Goal: Use online tool/utility: Utilize a website feature to perform a specific function

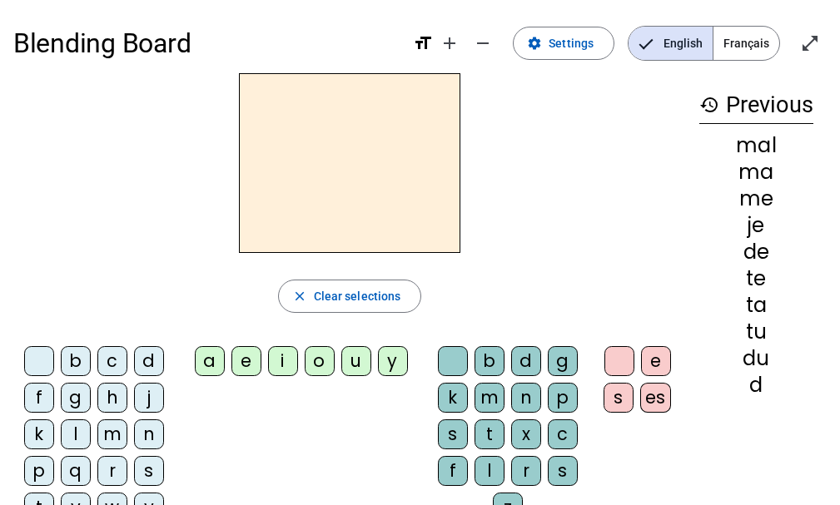
scroll to position [67, 0]
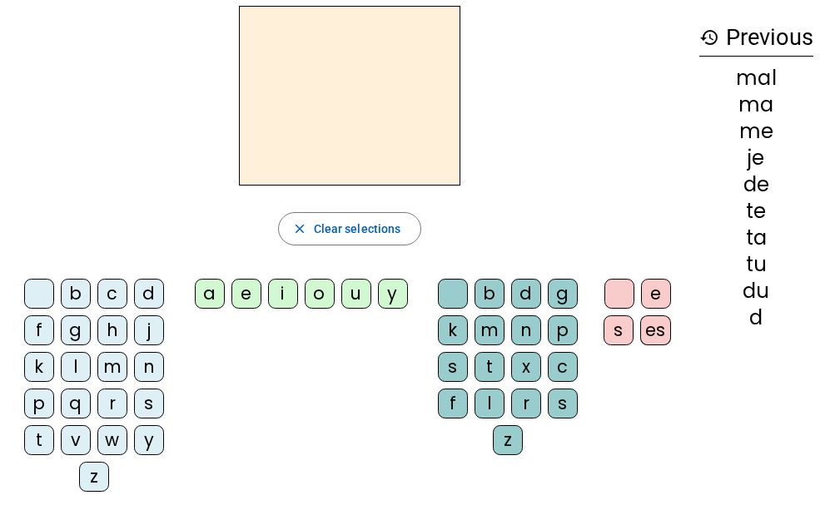
click at [32, 439] on div "t" at bounding box center [39, 441] width 30 height 30
click at [207, 290] on div "a" at bounding box center [210, 294] width 30 height 30
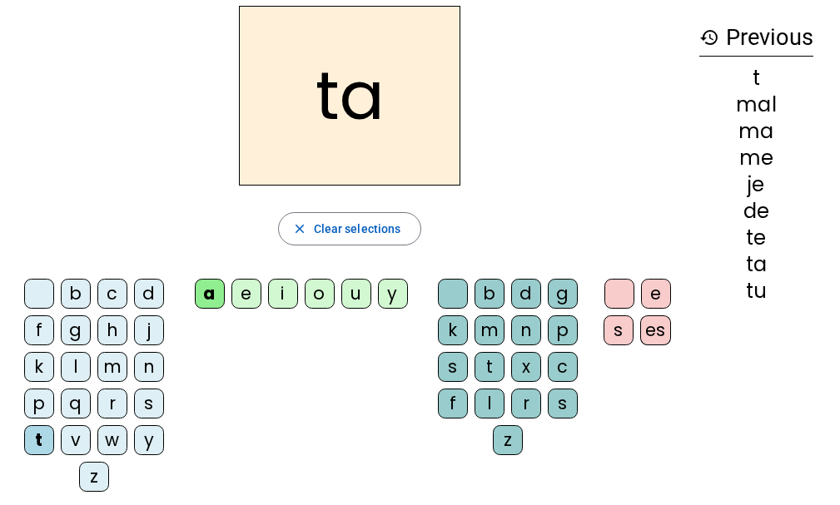
click at [561, 364] on div "c" at bounding box center [563, 367] width 30 height 30
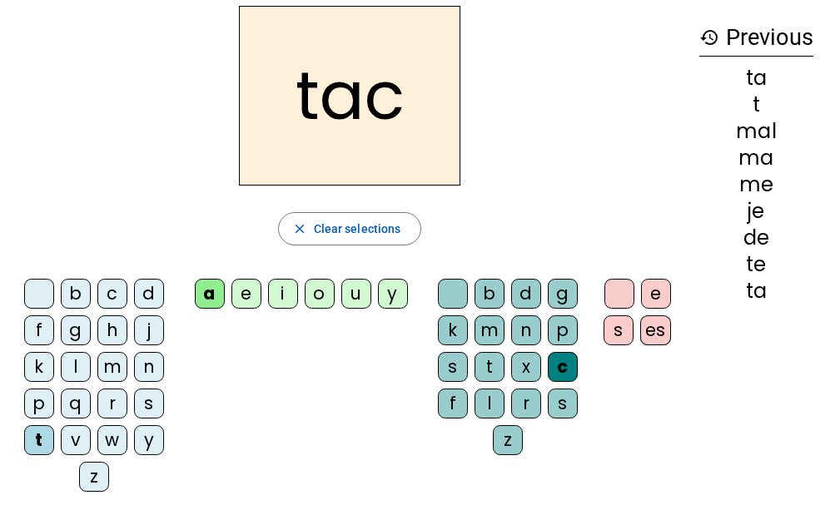
click at [447, 294] on div at bounding box center [453, 294] width 30 height 30
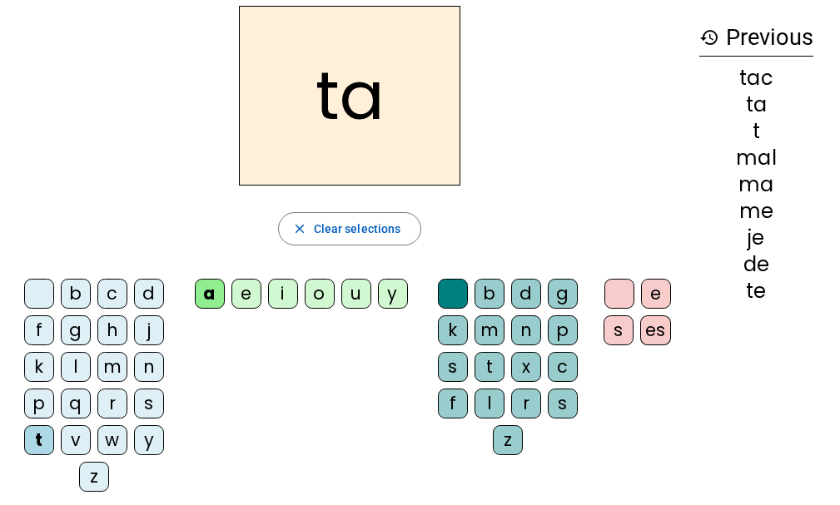
click at [241, 290] on div "e" at bounding box center [246, 294] width 30 height 30
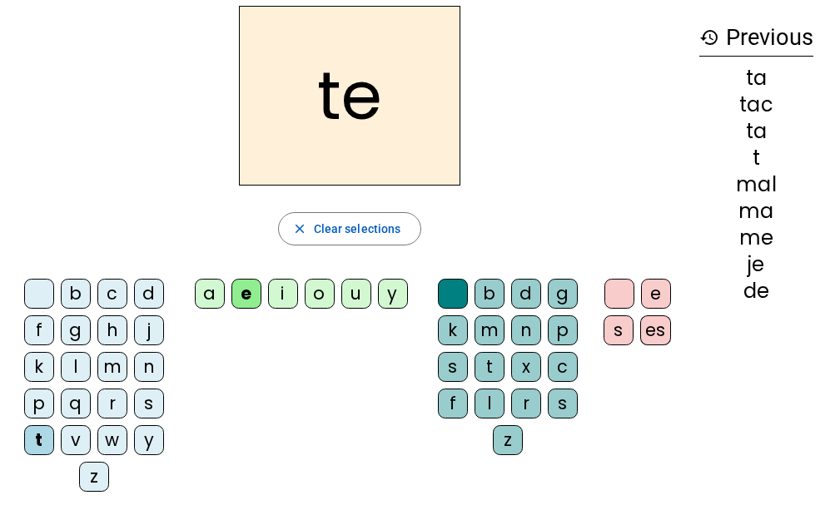
click at [146, 327] on div "j" at bounding box center [149, 331] width 30 height 30
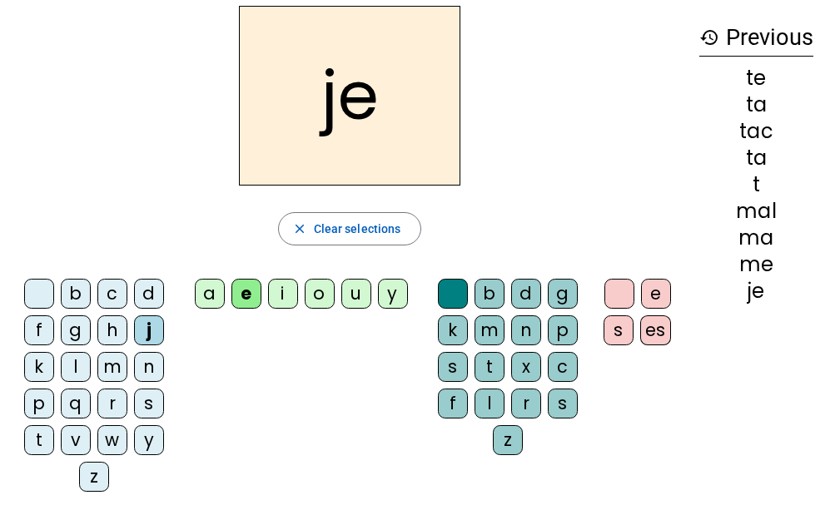
click at [136, 289] on div "d" at bounding box center [149, 294] width 30 height 30
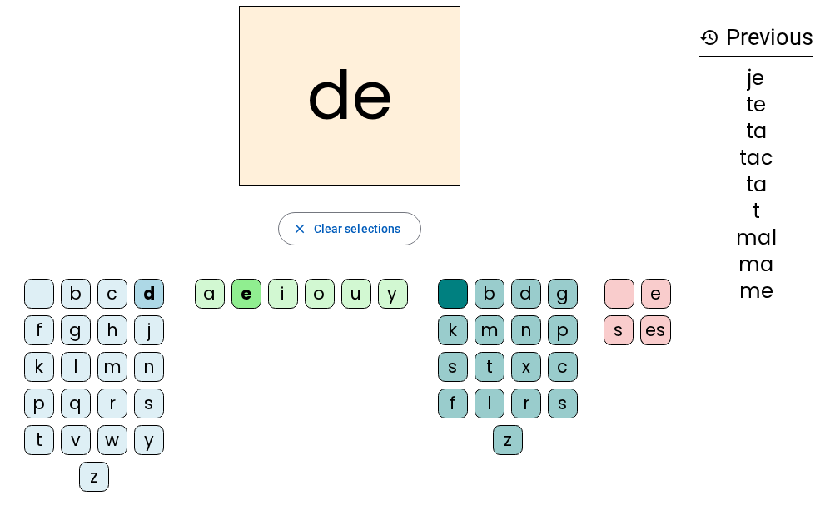
click at [107, 365] on div "m" at bounding box center [112, 367] width 30 height 30
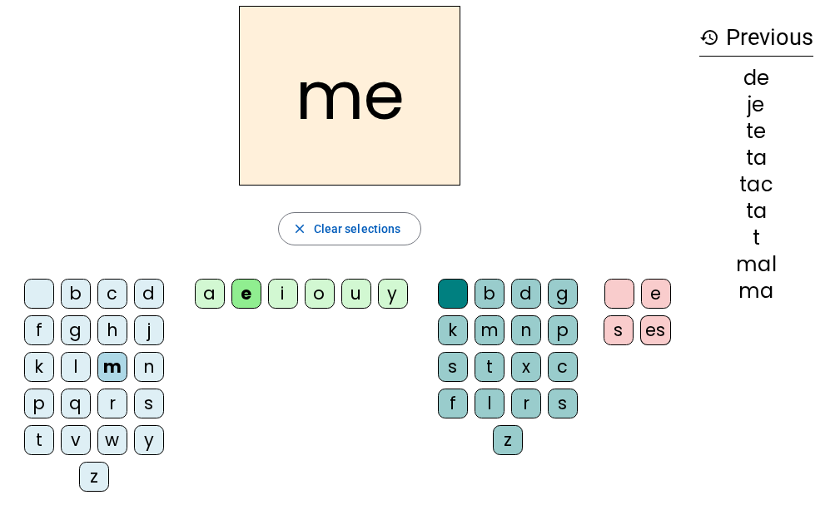
click at [201, 291] on div "a" at bounding box center [210, 294] width 30 height 30
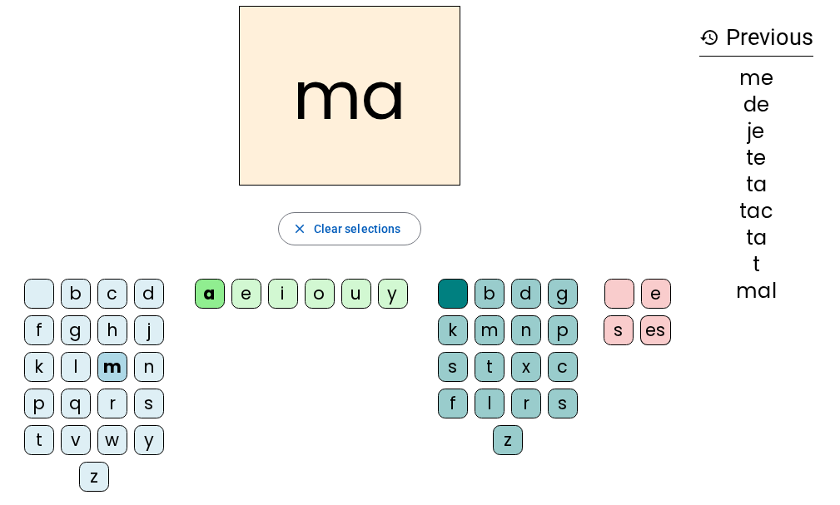
click at [488, 397] on div "l" at bounding box center [490, 404] width 30 height 30
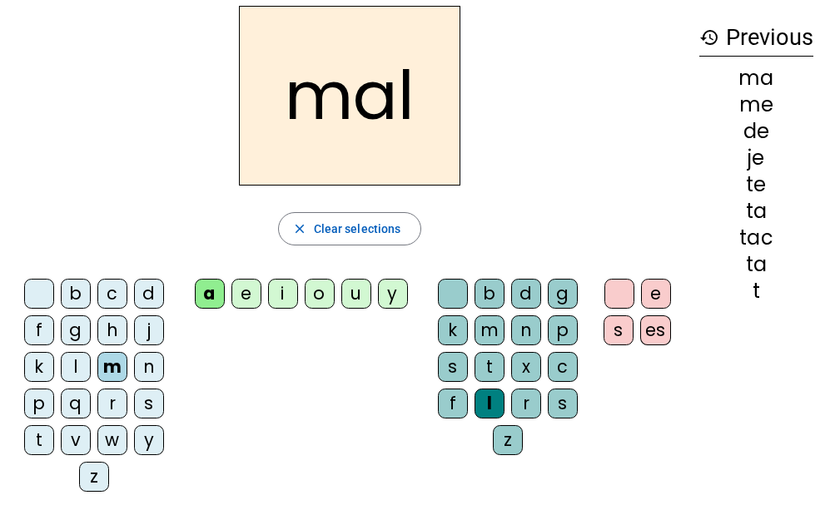
click at [453, 290] on div at bounding box center [453, 294] width 30 height 30
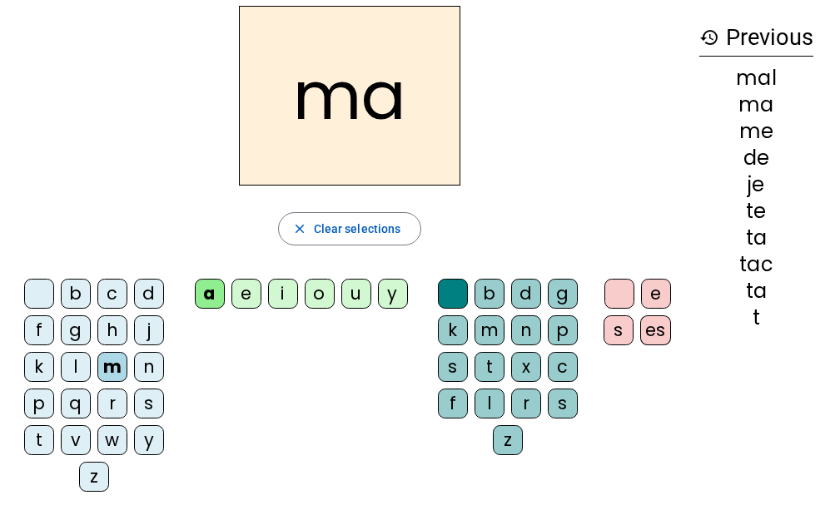
click at [74, 364] on div "l" at bounding box center [76, 367] width 30 height 30
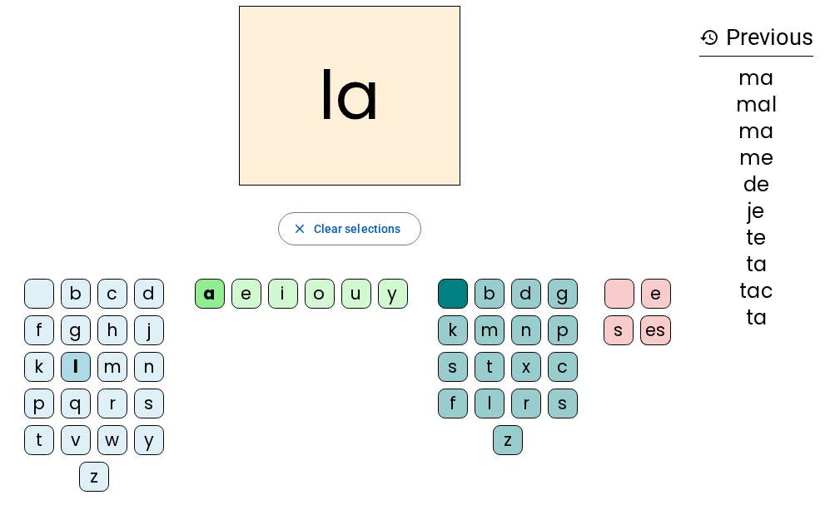
click at [560, 363] on div "c" at bounding box center [563, 367] width 30 height 30
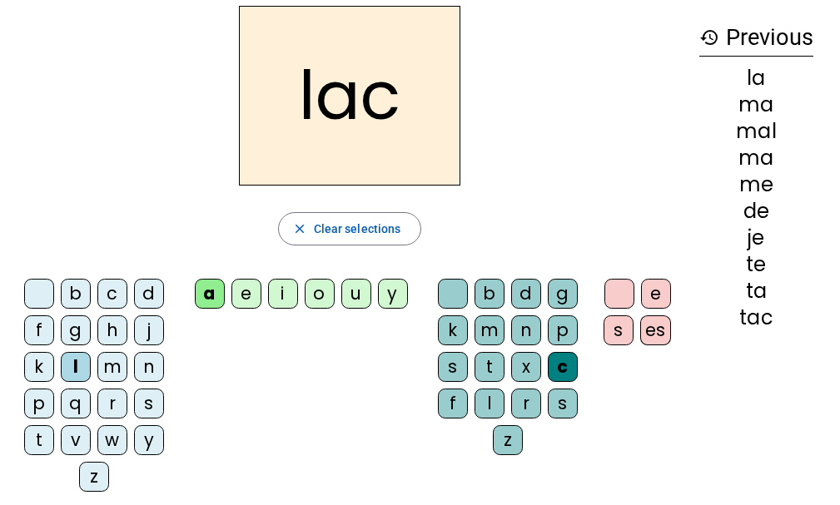
click at [445, 326] on div "k" at bounding box center [453, 331] width 30 height 30
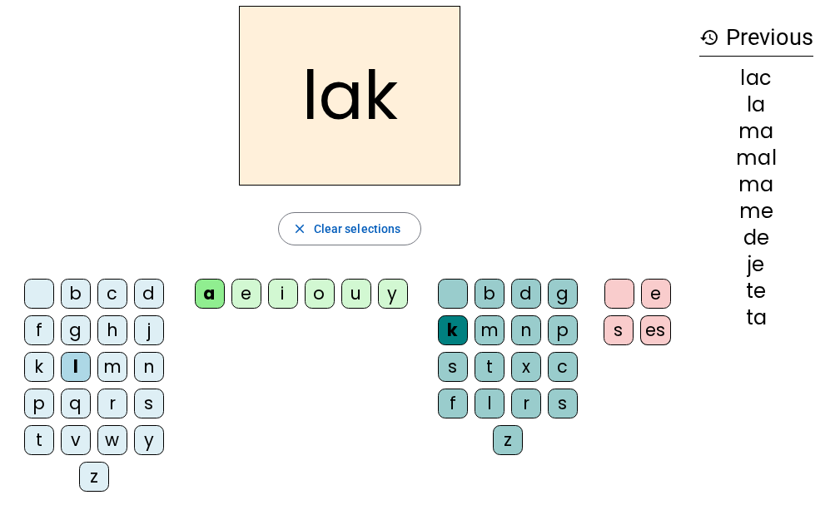
click at [555, 362] on div "c" at bounding box center [563, 367] width 30 height 30
